Goal: Communication & Community: Participate in discussion

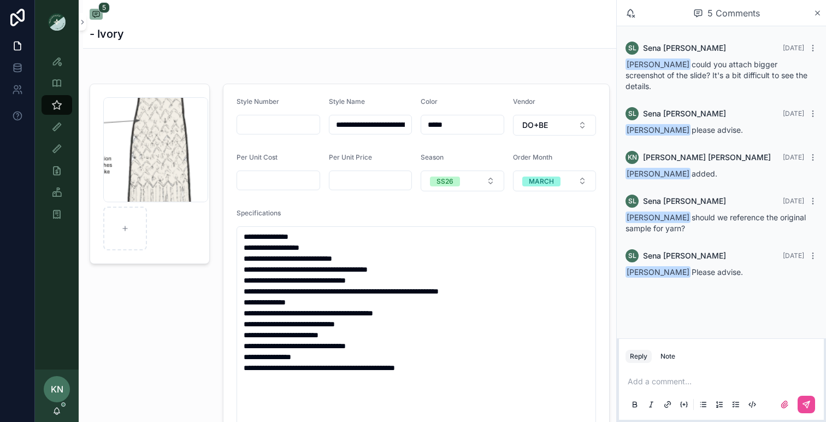
scroll to position [2, 0]
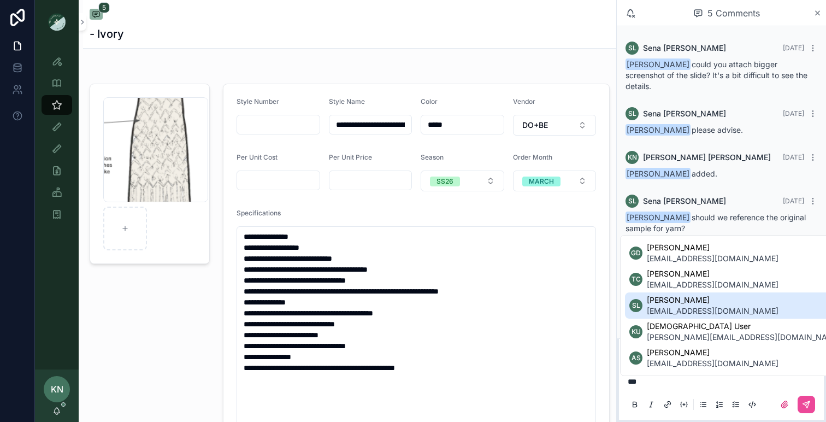
click at [685, 303] on span "[PERSON_NAME]" at bounding box center [713, 299] width 132 height 11
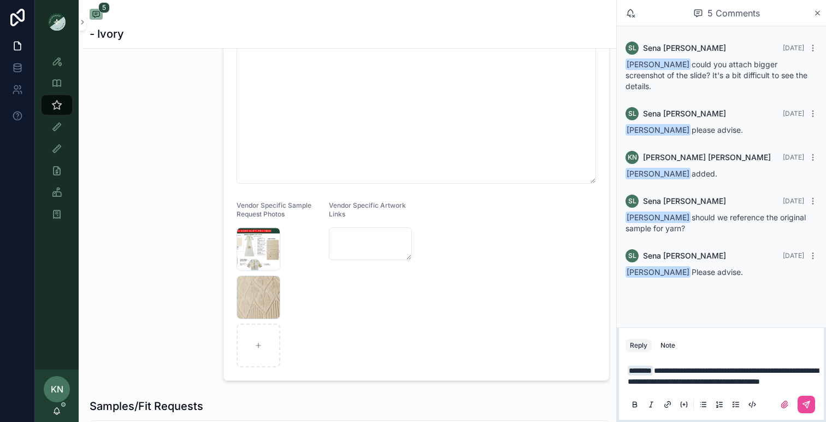
scroll to position [388, 0]
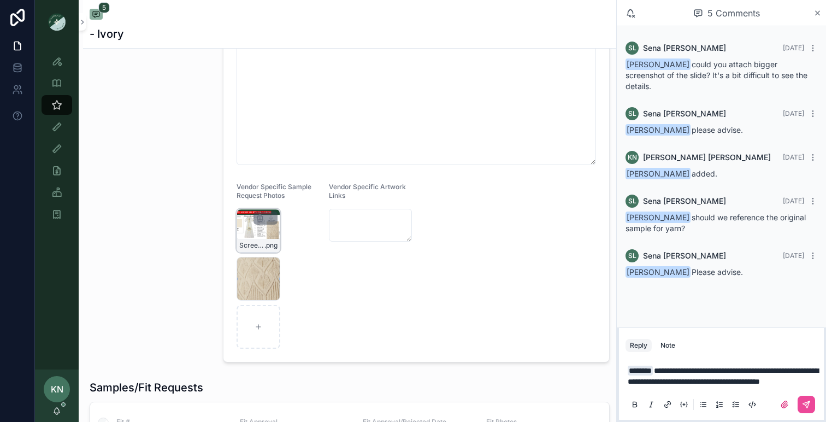
click at [277, 243] on div "Screenshot-2025-07-29-at-12.05.06-PM .png" at bounding box center [258, 245] width 43 height 13
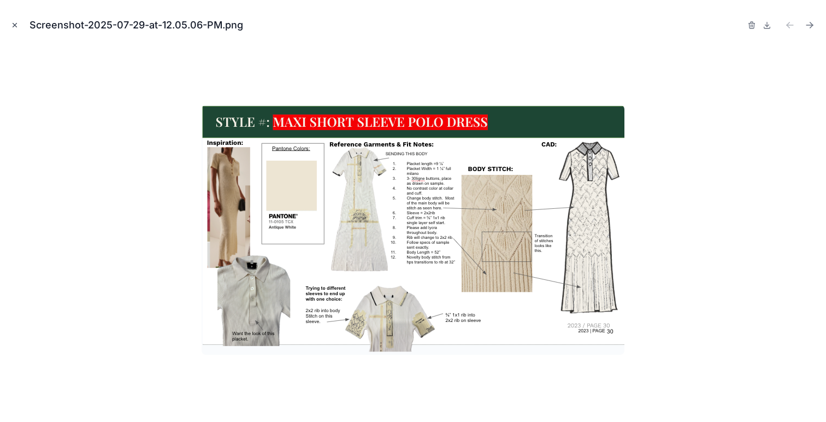
click at [15, 25] on icon "Close modal" at bounding box center [15, 25] width 4 height 4
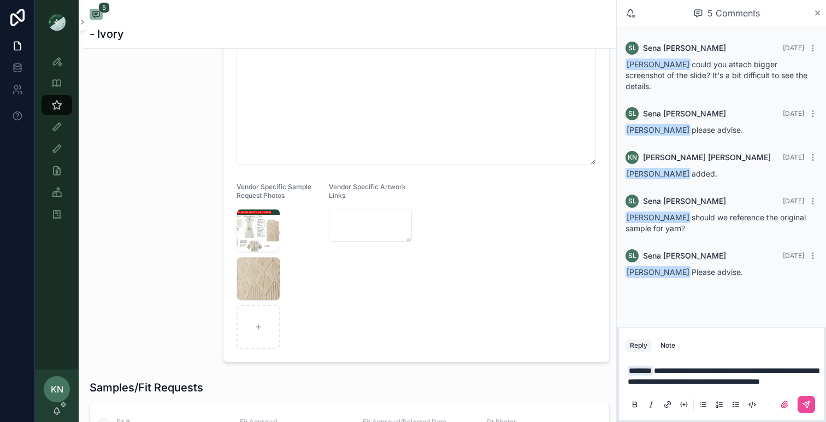
click at [713, 383] on p "**********" at bounding box center [724, 376] width 192 height 22
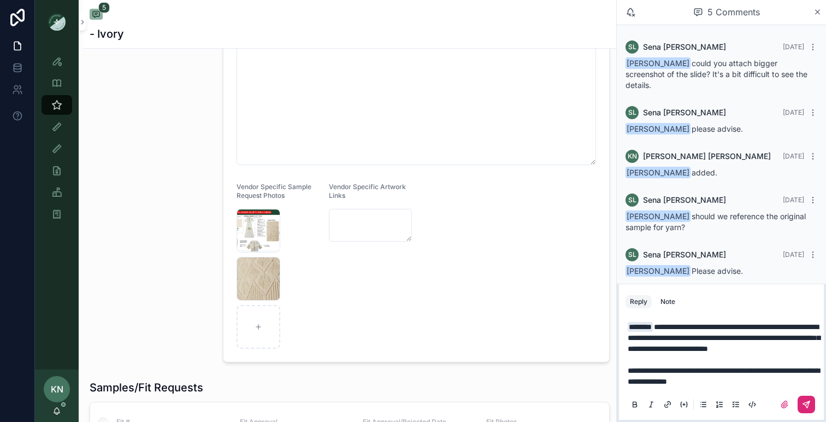
click at [808, 404] on icon "scrollable content" at bounding box center [806, 404] width 9 height 9
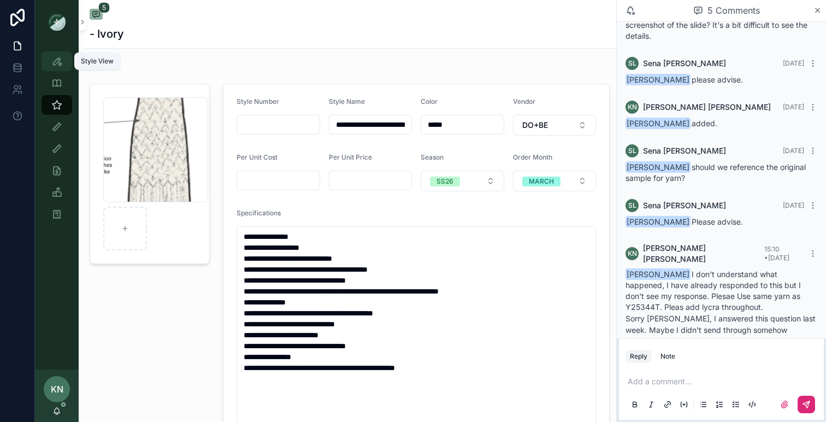
click at [58, 60] on icon "scrollable content" at bounding box center [56, 61] width 11 height 11
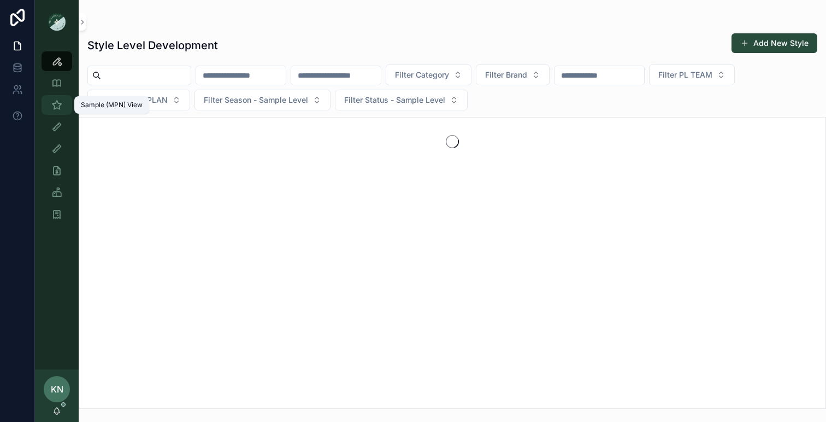
click at [58, 102] on icon "scrollable content" at bounding box center [56, 104] width 11 height 11
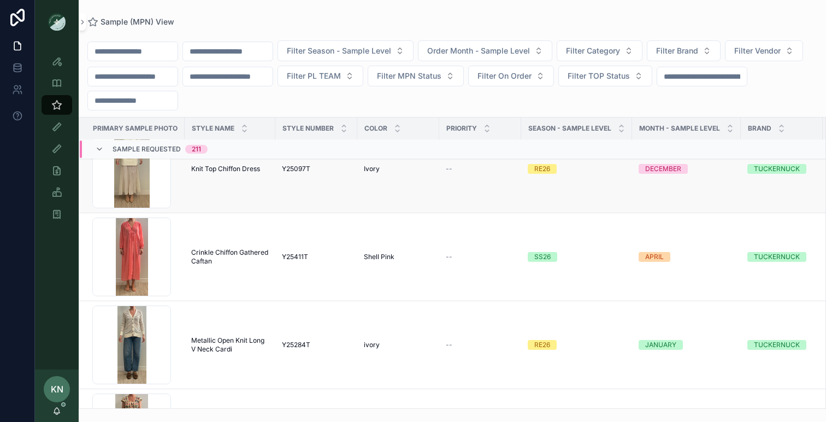
scroll to position [48, 0]
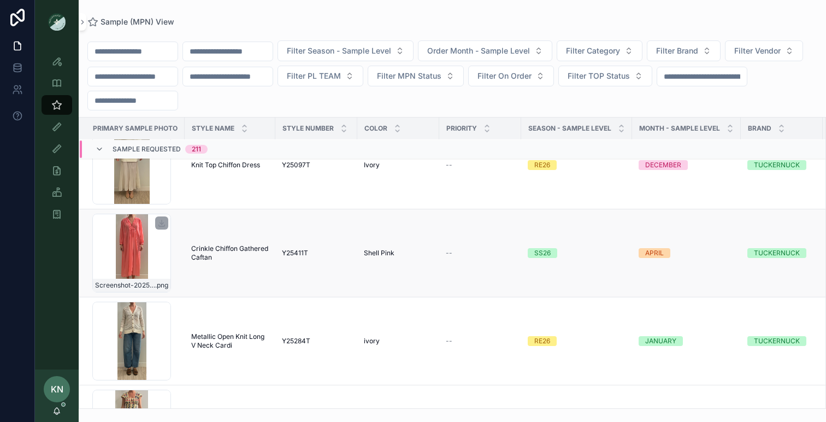
click at [144, 237] on div "Screenshot-2025-08-25-at-4.24.09-PM .png" at bounding box center [131, 253] width 79 height 79
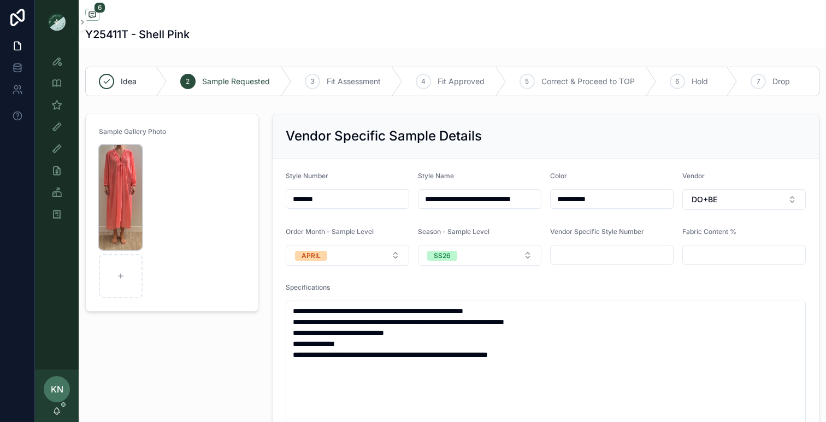
click at [137, 217] on img "scrollable content" at bounding box center [120, 197] width 43 height 105
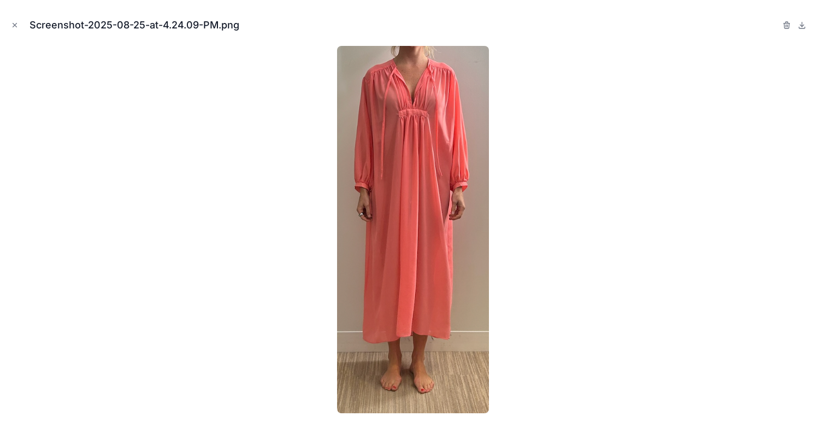
scroll to position [57, 0]
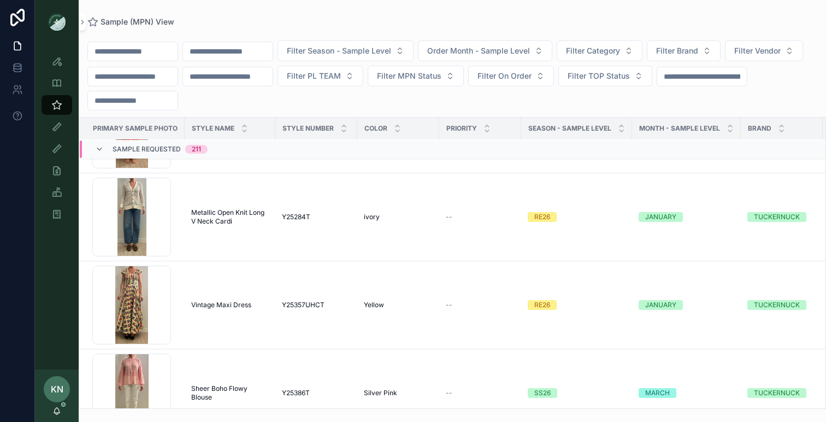
scroll to position [226, 0]
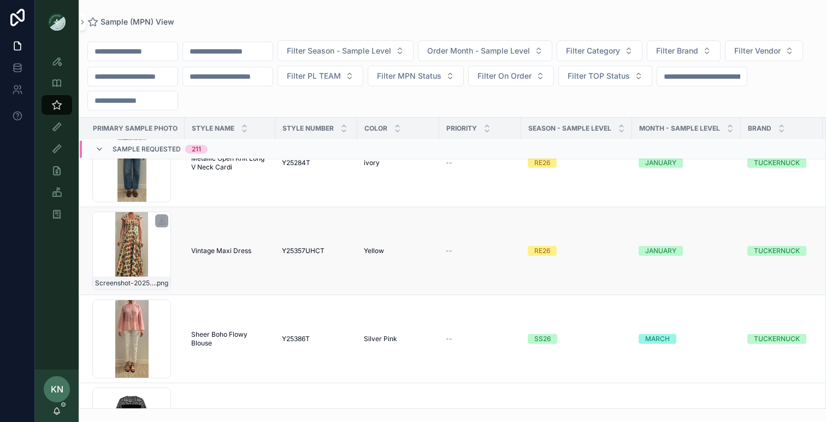
click at [131, 258] on div "Screenshot-2025-07-31-at-10.47.23-AM .png" at bounding box center [131, 250] width 79 height 79
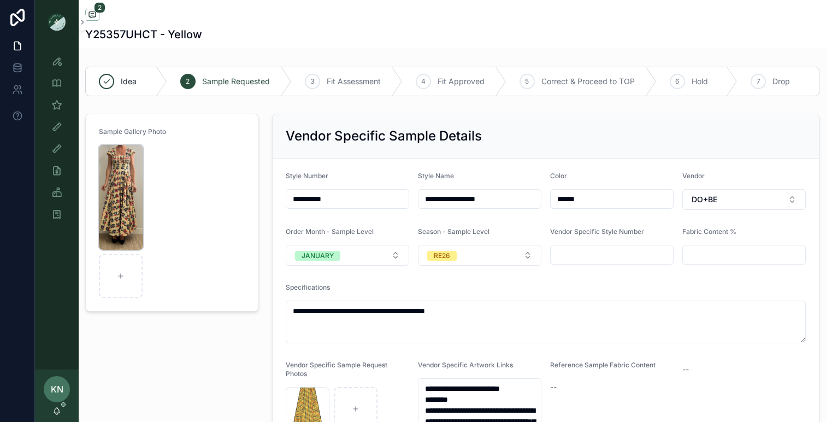
click at [128, 223] on img "scrollable content" at bounding box center [121, 197] width 44 height 105
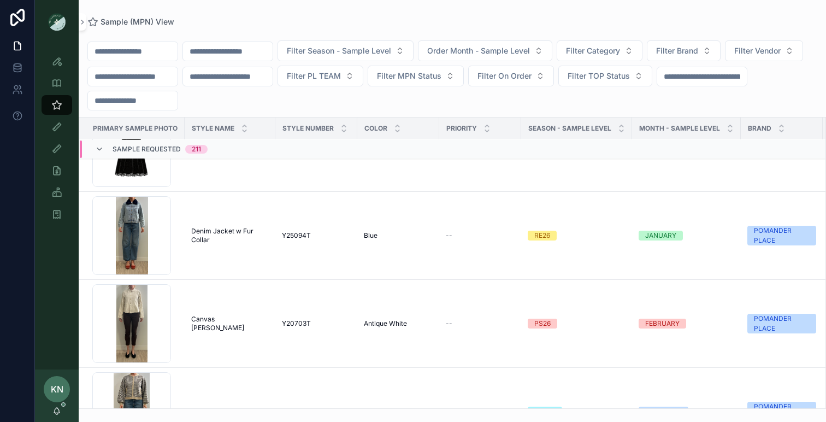
scroll to position [511, 0]
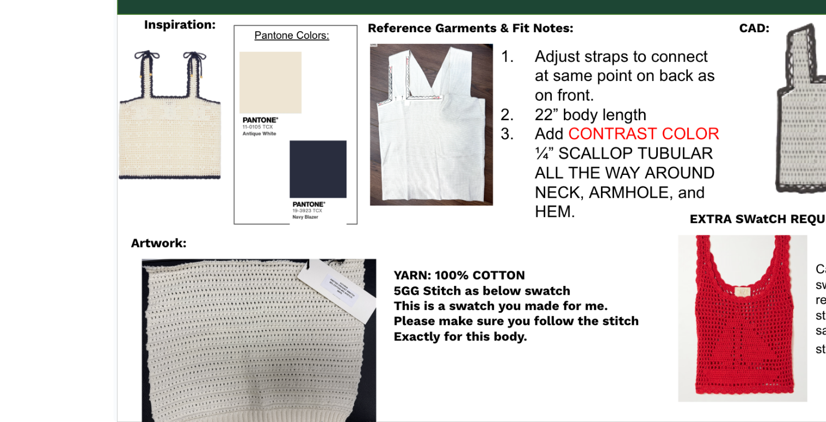
scroll to position [133, 0]
